Goal: Task Accomplishment & Management: Manage account settings

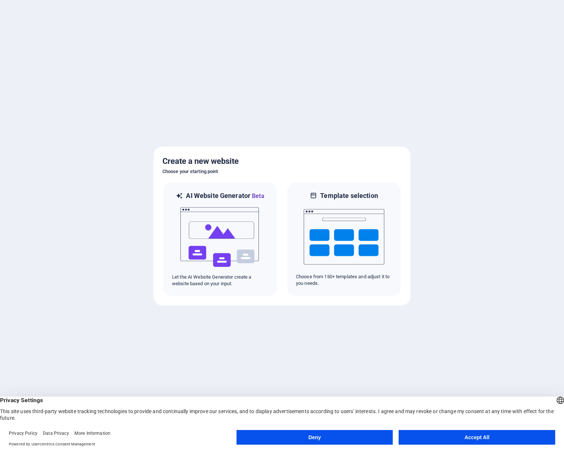
drag, startPoint x: 329, startPoint y: 440, endPoint x: 314, endPoint y: 383, distance: 59.3
click at [329, 440] on button "Deny" at bounding box center [314, 437] width 156 height 15
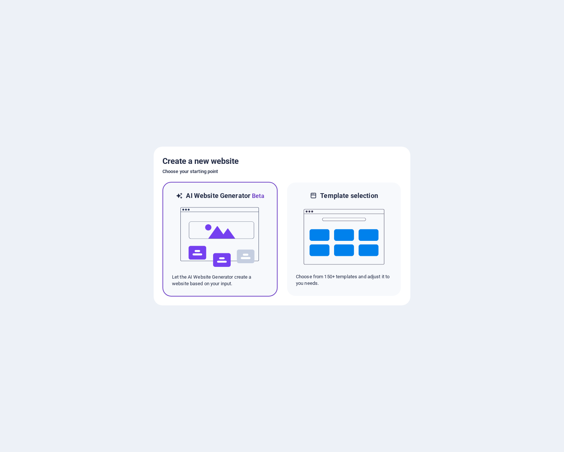
click at [261, 225] on div at bounding box center [220, 236] width 96 height 73
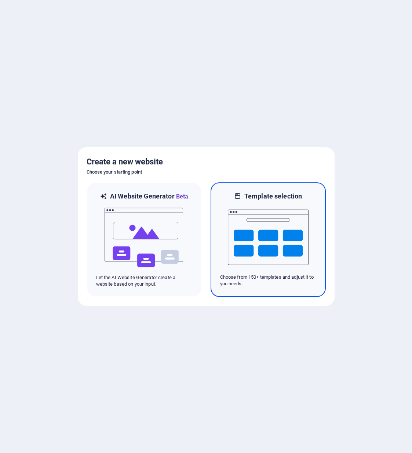
click at [301, 217] on img at bounding box center [268, 237] width 81 height 73
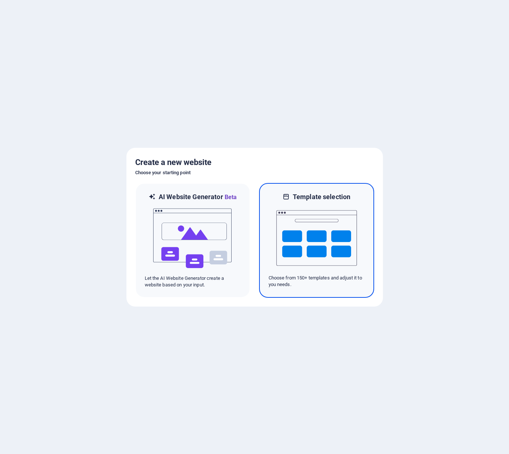
click at [318, 228] on img at bounding box center [316, 237] width 81 height 73
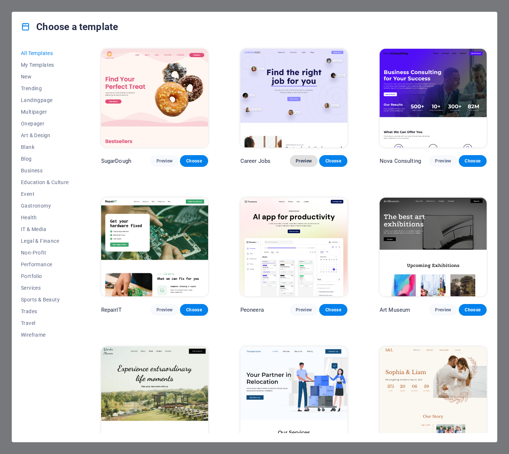
click at [303, 161] on span "Preview" at bounding box center [304, 161] width 16 height 6
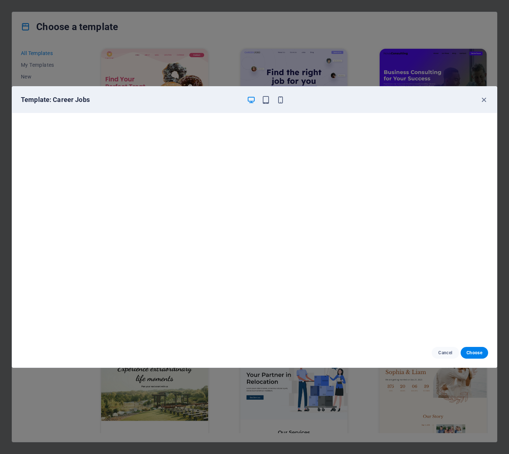
click at [474, 104] on div "Template: Career Jobs" at bounding box center [254, 99] width 485 height 26
click at [483, 102] on icon "button" at bounding box center [484, 100] width 8 height 8
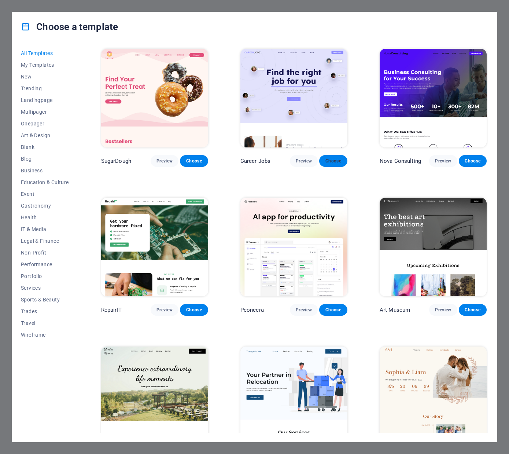
click at [335, 158] on span "Choose" at bounding box center [333, 161] width 16 height 6
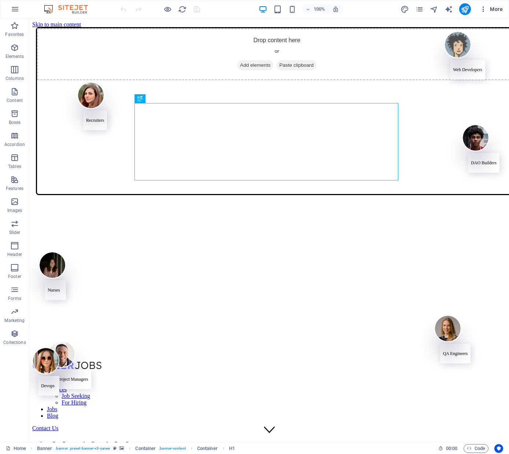
click at [503, 11] on button "More" at bounding box center [491, 9] width 29 height 12
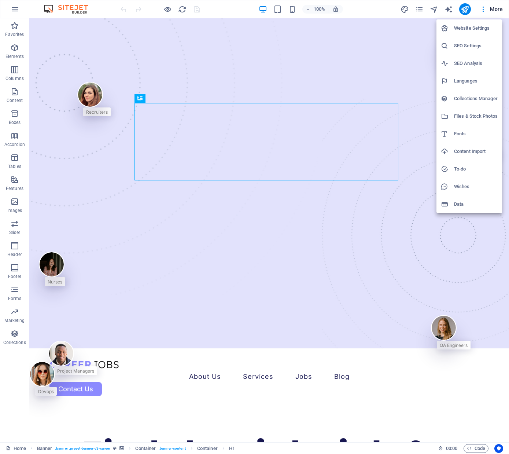
click at [499, 10] on div at bounding box center [254, 227] width 509 height 454
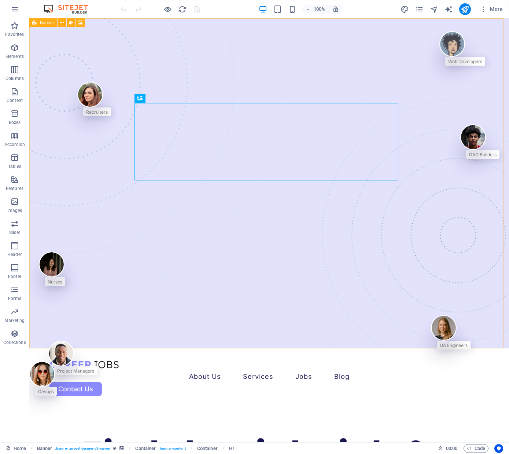
click at [23, 15] on div "100% More" at bounding box center [254, 9] width 508 height 18
click at [15, 10] on icon "button" at bounding box center [15, 9] width 9 height 9
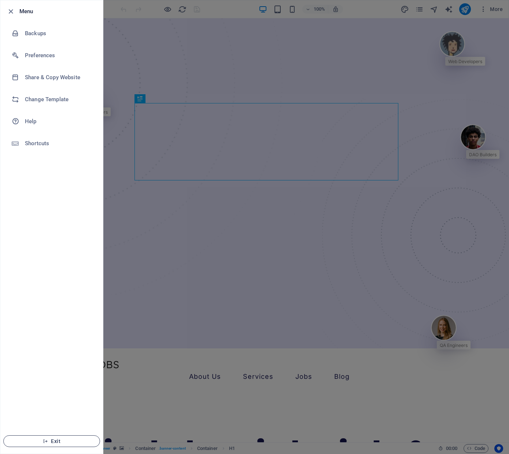
click at [59, 438] on span "Exit" at bounding box center [52, 441] width 84 height 6
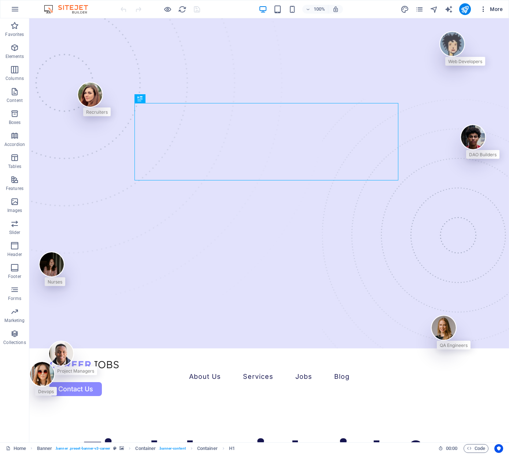
click at [488, 10] on span "More" at bounding box center [491, 8] width 23 height 7
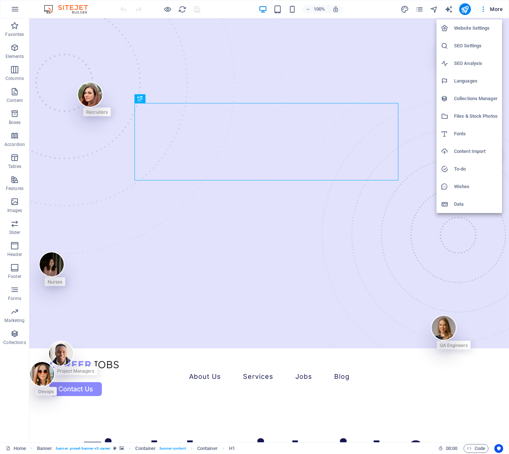
click at [18, 9] on div at bounding box center [254, 227] width 509 height 454
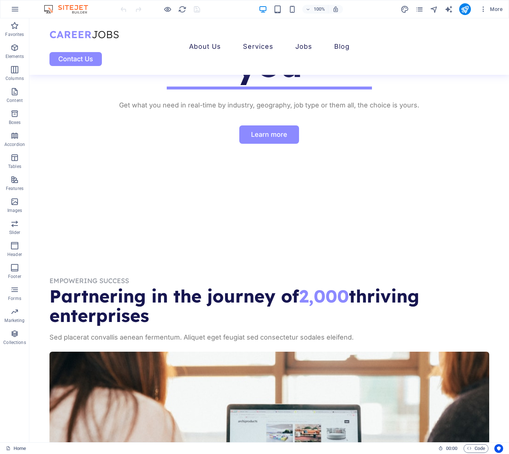
scroll to position [403, 0]
click at [420, 6] on icon "pages" at bounding box center [419, 9] width 8 height 8
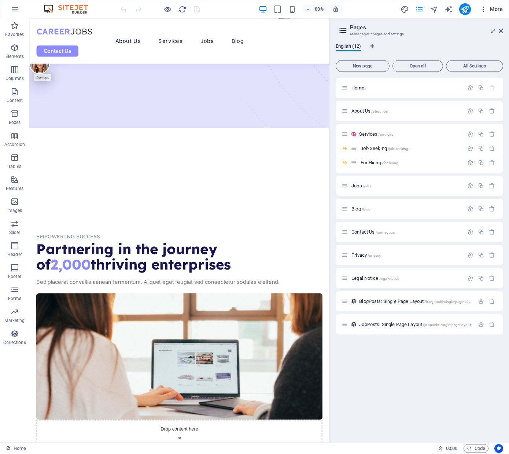
click at [501, 9] on span "More" at bounding box center [491, 8] width 23 height 7
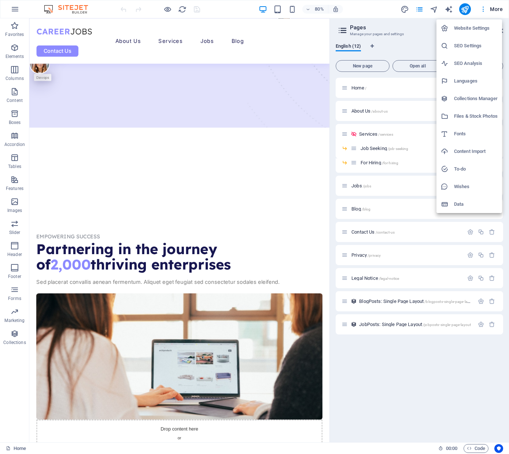
click at [501, 9] on div at bounding box center [254, 227] width 509 height 454
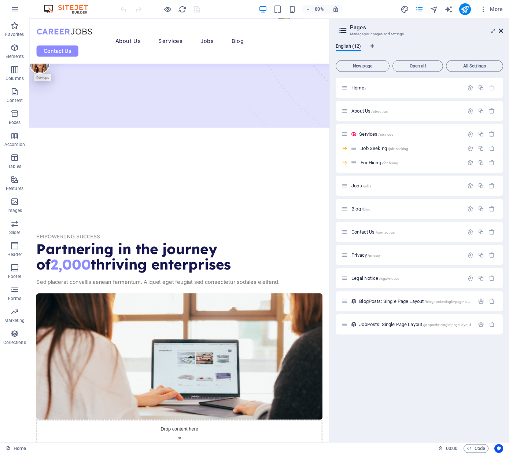
click at [501, 30] on icon at bounding box center [501, 31] width 4 height 6
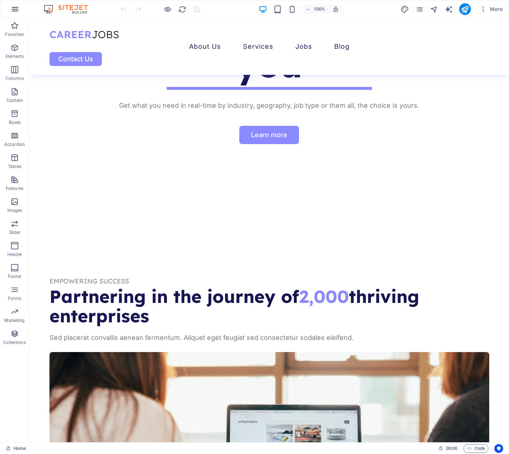
click at [18, 10] on icon "button" at bounding box center [15, 9] width 9 height 9
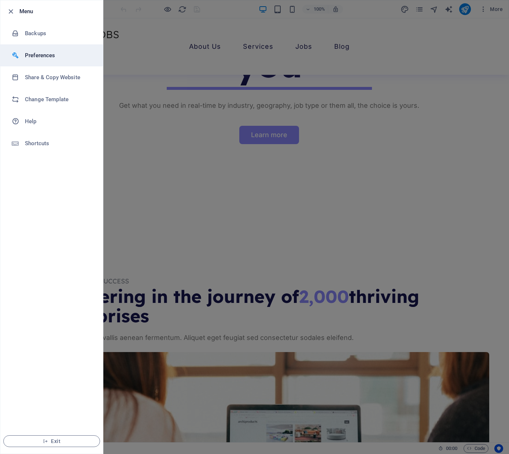
click at [46, 56] on h6 "Preferences" at bounding box center [59, 55] width 68 height 9
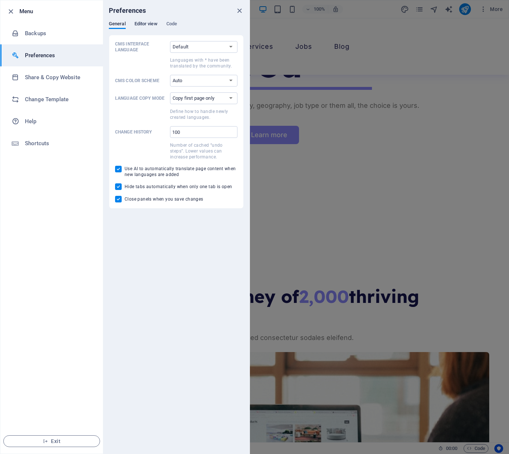
click at [155, 23] on span "Editor view" at bounding box center [146, 24] width 23 height 10
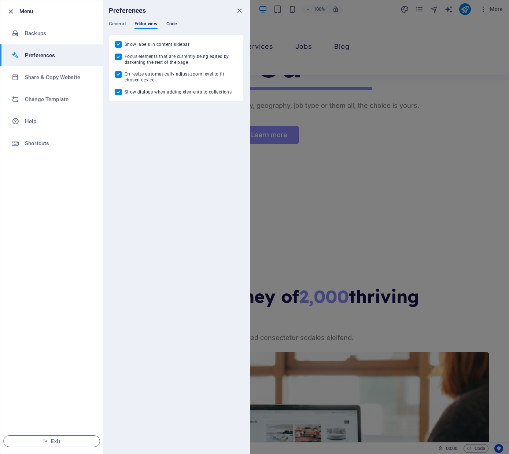
click at [177, 23] on span "Code" at bounding box center [171, 24] width 11 height 10
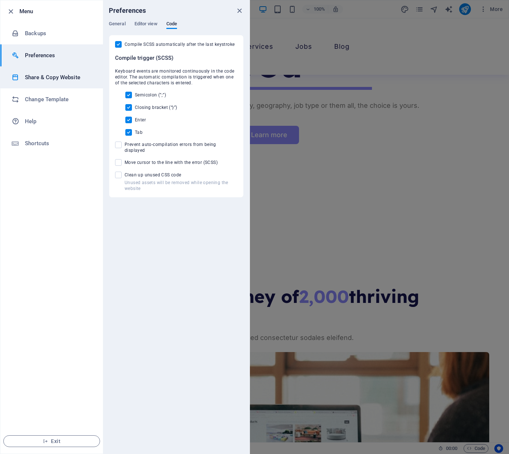
click at [68, 71] on li "Share & Copy Website" at bounding box center [51, 77] width 103 height 22
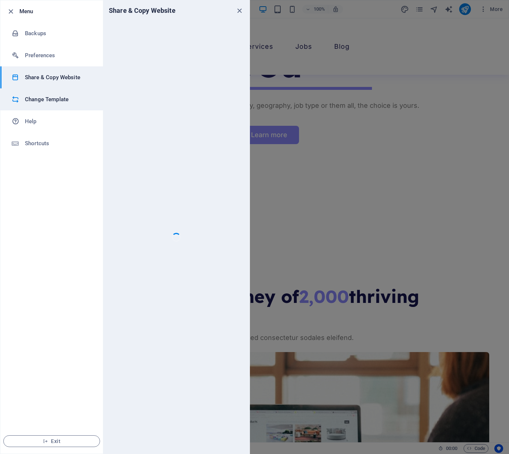
click at [57, 99] on h6 "Change Template" at bounding box center [59, 99] width 68 height 9
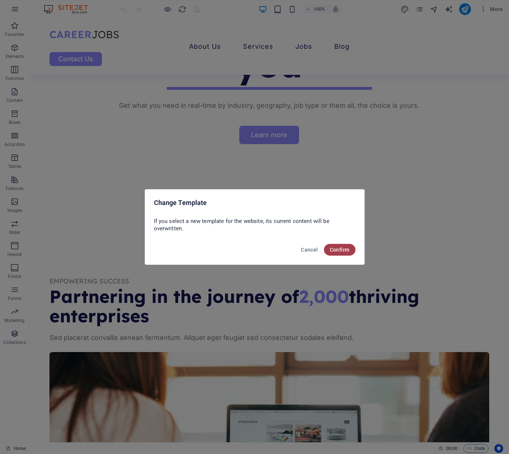
click at [350, 248] on button "Confirm" at bounding box center [340, 250] width 32 height 12
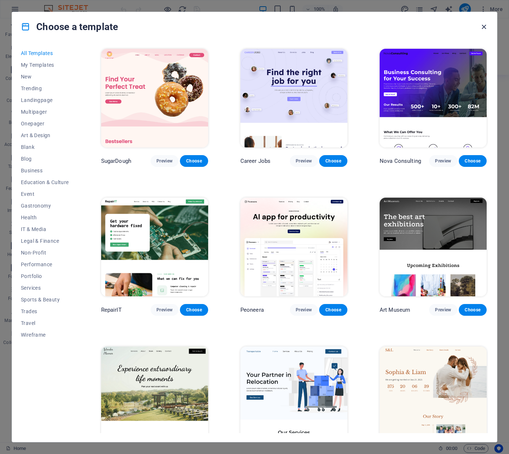
click at [481, 25] on icon "button" at bounding box center [484, 27] width 8 height 8
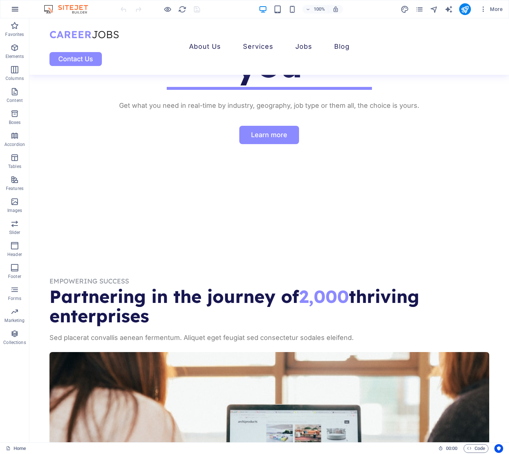
click at [9, 10] on button "button" at bounding box center [15, 9] width 18 height 18
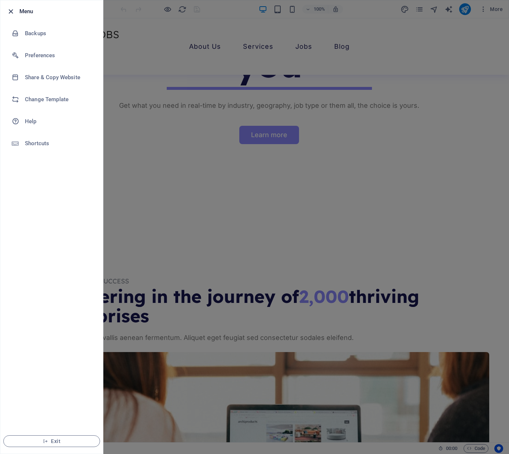
click at [10, 11] on icon "button" at bounding box center [11, 11] width 8 height 8
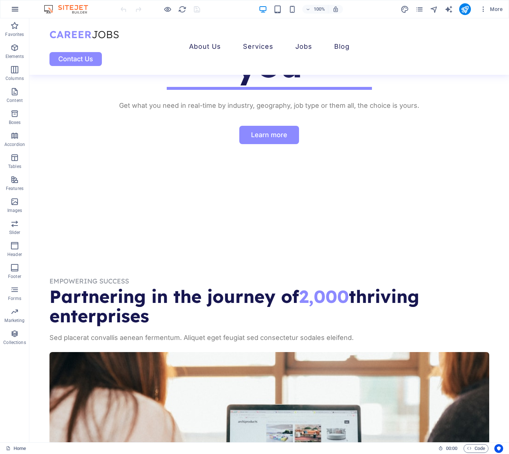
click at [12, 10] on icon "button" at bounding box center [15, 9] width 9 height 9
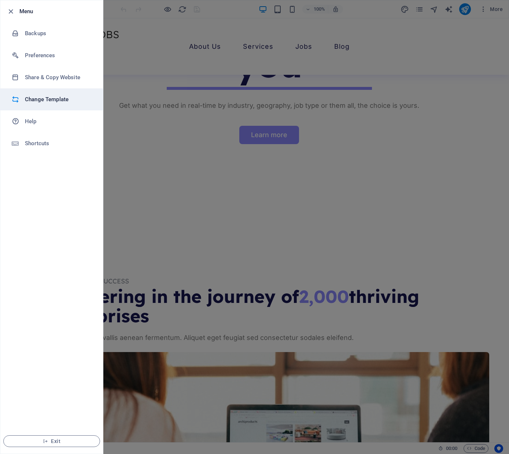
click at [35, 104] on li "Change Template" at bounding box center [51, 99] width 103 height 22
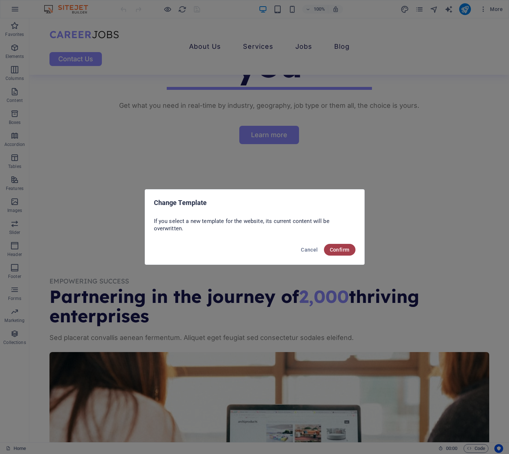
click at [347, 247] on span "Confirm" at bounding box center [340, 250] width 20 height 6
